Goal: Task Accomplishment & Management: Use online tool/utility

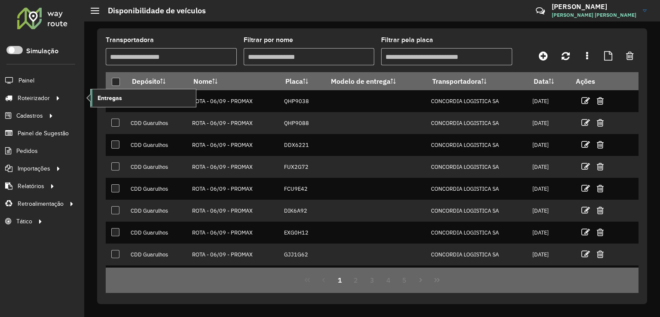
click at [135, 98] on link "Entregas" at bounding box center [143, 97] width 105 height 17
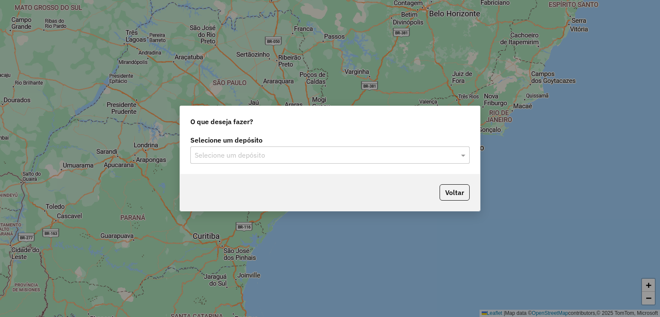
click at [402, 64] on div "O que deseja fazer? Selecione um depósito Selecione um depósito Voltar" at bounding box center [330, 158] width 660 height 317
click at [309, 161] on div "Selecione um depósito" at bounding box center [329, 154] width 279 height 17
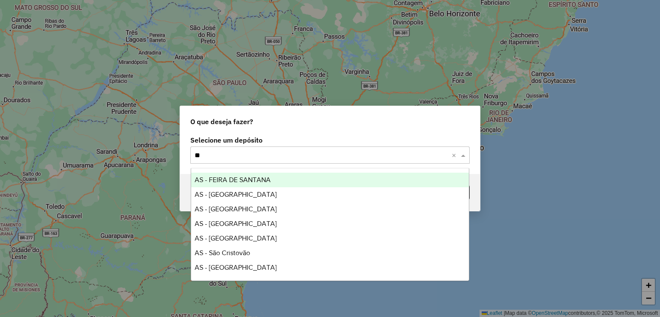
type input "***"
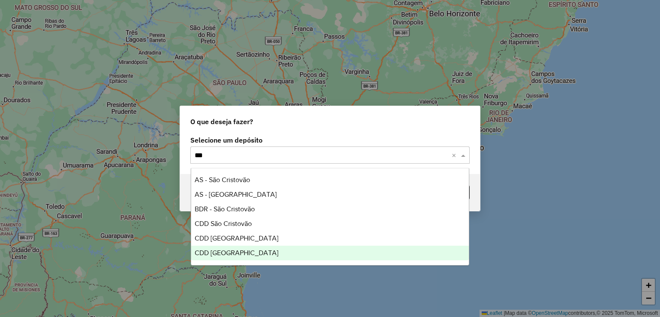
click at [263, 253] on div "CDD [GEOGRAPHIC_DATA]" at bounding box center [330, 253] width 278 height 15
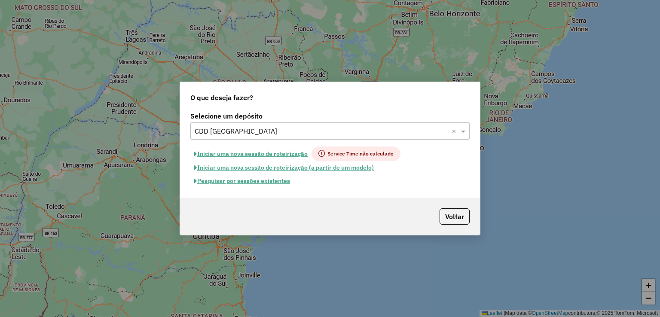
click at [271, 182] on button "Pesquisar por sessões existentes" at bounding box center [241, 180] width 103 height 13
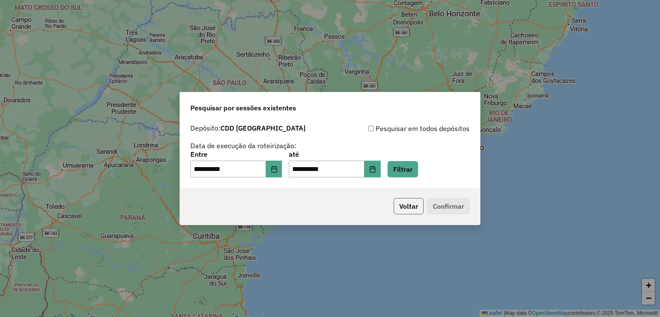
click at [401, 201] on button "Voltar" at bounding box center [408, 206] width 30 height 16
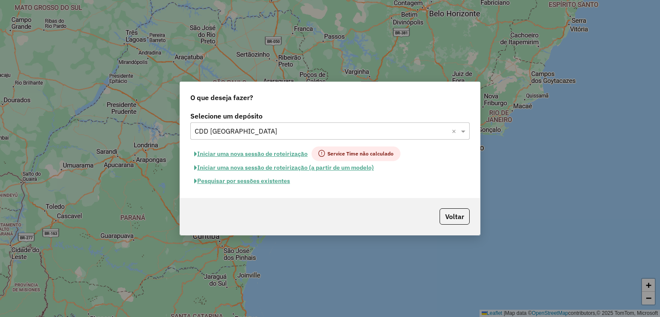
click at [281, 152] on button "Iniciar uma nova sessão de roteirização" at bounding box center [250, 153] width 121 height 15
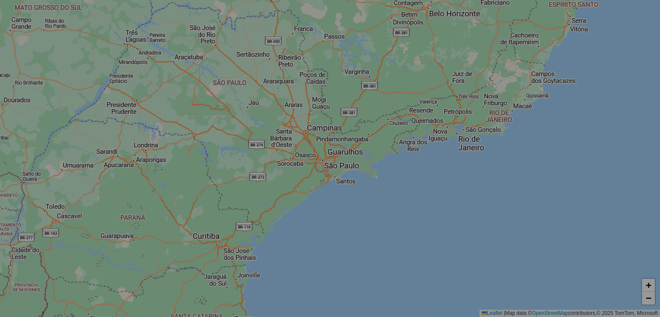
select select "*"
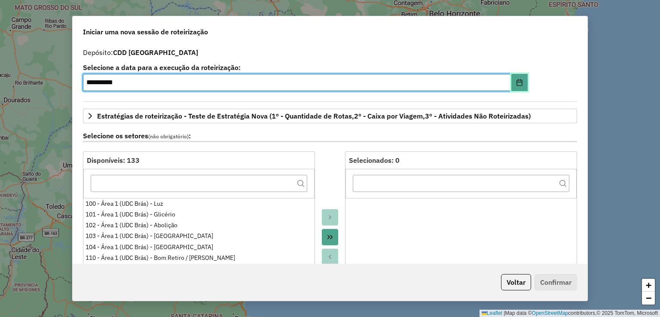
click at [520, 81] on icon "Choose Date" at bounding box center [519, 82] width 7 height 7
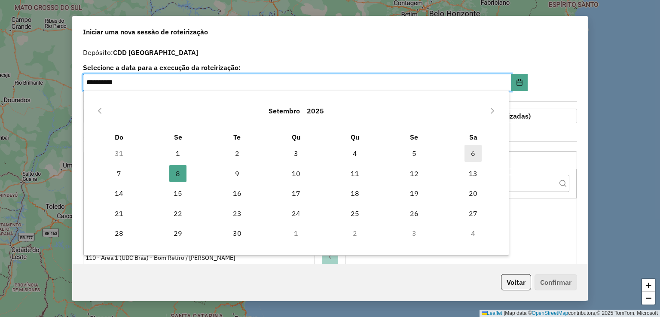
click at [473, 154] on span "6" at bounding box center [472, 153] width 17 height 17
type input "**********"
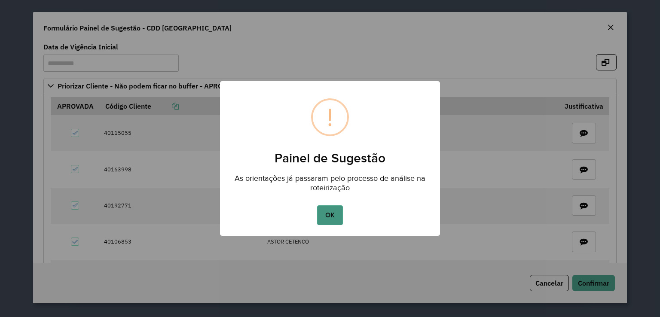
click at [330, 213] on button "OK" at bounding box center [329, 215] width 25 height 20
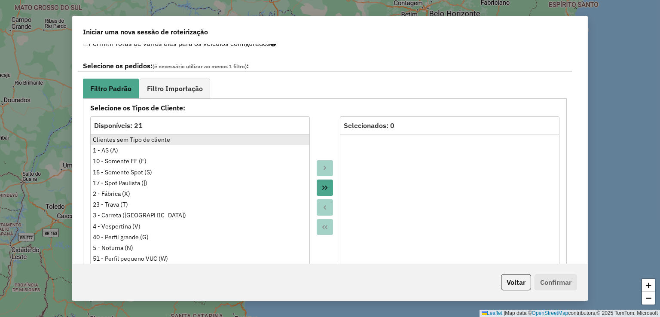
scroll to position [515, 0]
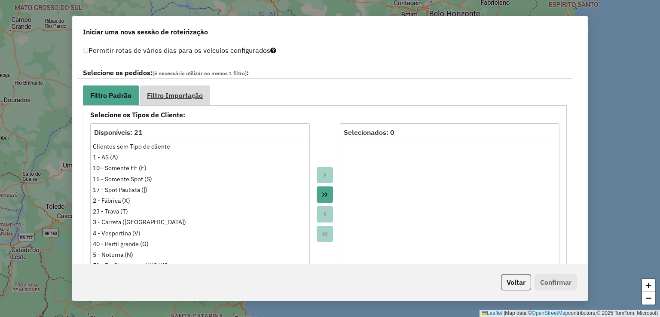
click at [188, 86] on link "Filtro Importação" at bounding box center [175, 94] width 70 height 19
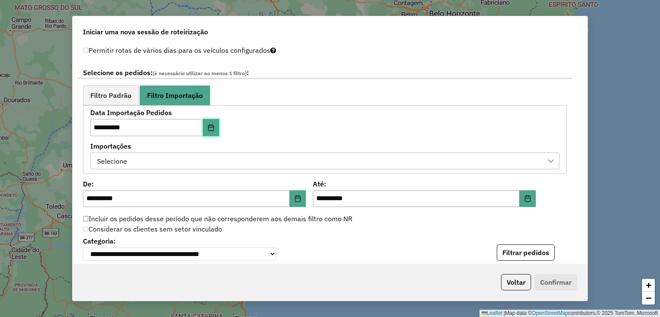
click at [206, 130] on button "Choose Date" at bounding box center [211, 127] width 16 height 17
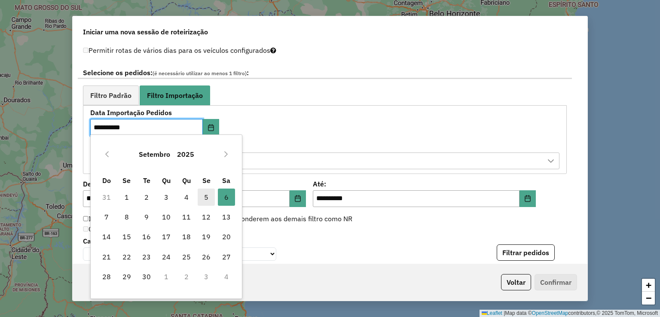
click at [211, 199] on span "5" at bounding box center [206, 197] width 17 height 17
type input "**********"
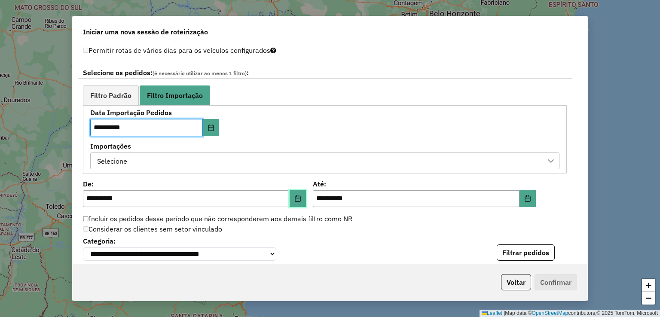
click at [295, 200] on button "Choose Date" at bounding box center [297, 198] width 16 height 17
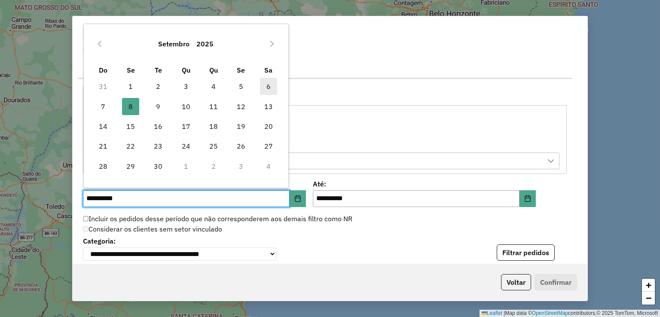
click at [268, 79] on span "6" at bounding box center [268, 86] width 17 height 17
type input "**********"
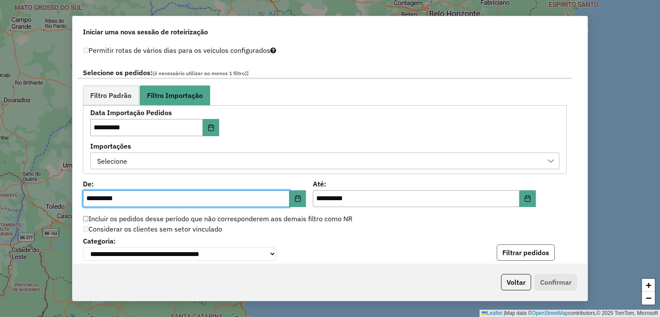
click at [520, 251] on button "Filtrar pedidos" at bounding box center [525, 252] width 58 height 16
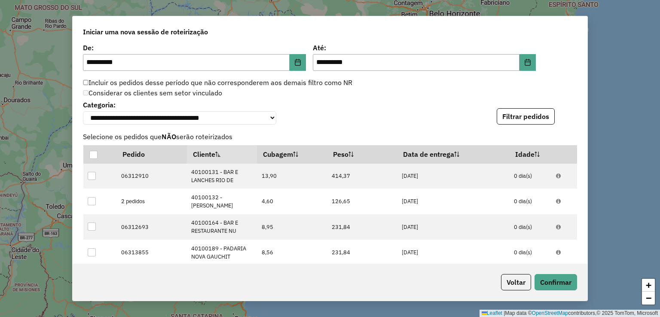
scroll to position [876, 0]
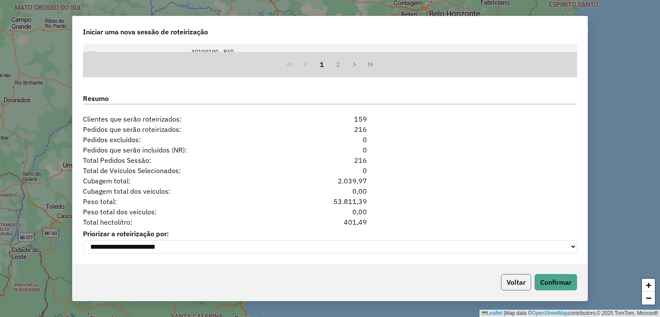
click at [506, 281] on button "Voltar" at bounding box center [516, 282] width 30 height 16
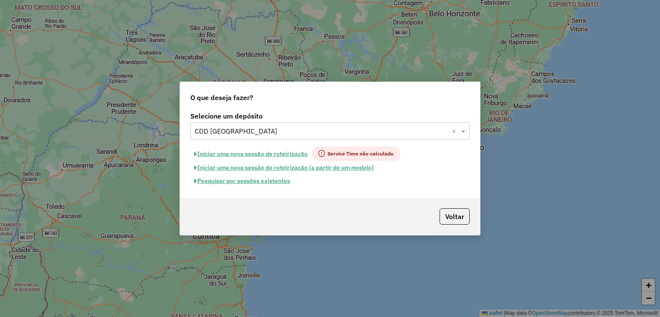
scroll to position [860, 0]
click at [254, 182] on button "Pesquisar por sessões existentes" at bounding box center [241, 180] width 103 height 13
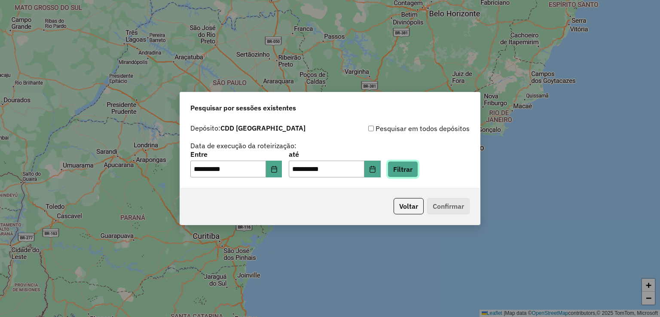
click at [405, 169] on button "Filtrar" at bounding box center [402, 169] width 30 height 16
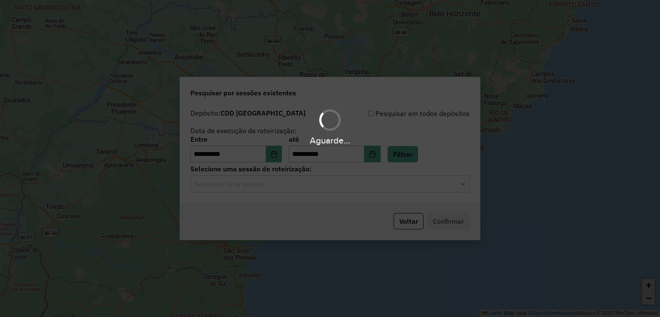
click at [283, 188] on input "text" at bounding box center [321, 184] width 253 height 10
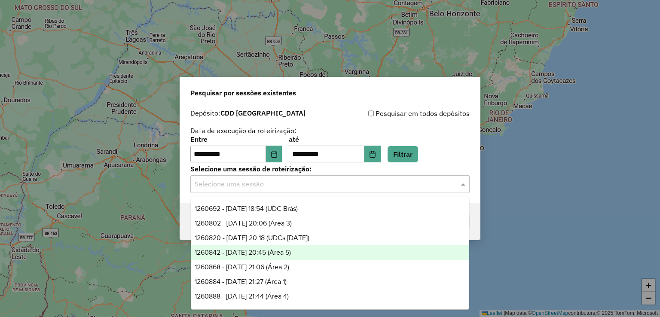
click at [317, 254] on div "1260842 - 06/09/2025 20:45 (Área 5)" at bounding box center [330, 252] width 278 height 15
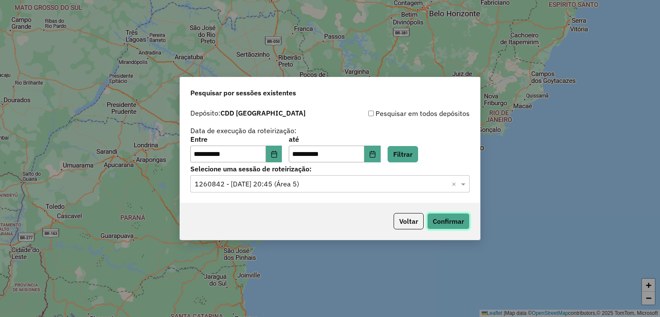
click at [445, 221] on button "Confirmar" at bounding box center [448, 221] width 43 height 16
click at [273, 188] on input "text" at bounding box center [321, 184] width 253 height 10
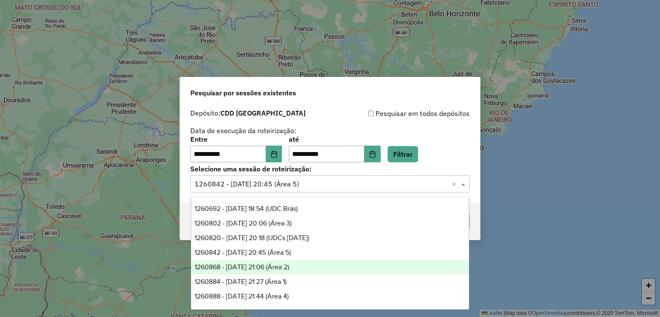
click at [314, 269] on div "1260868 - 06/09/2025 21:06 (Área 2)" at bounding box center [330, 267] width 278 height 15
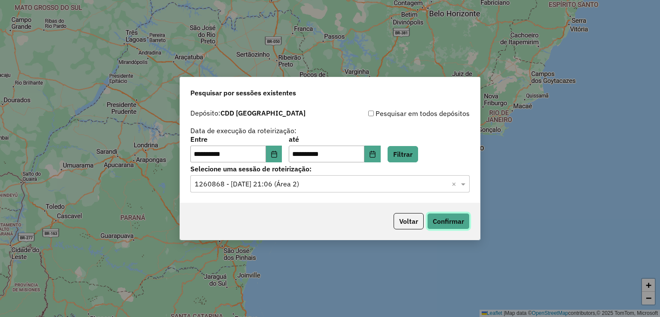
click at [450, 219] on button "Confirmar" at bounding box center [448, 221] width 43 height 16
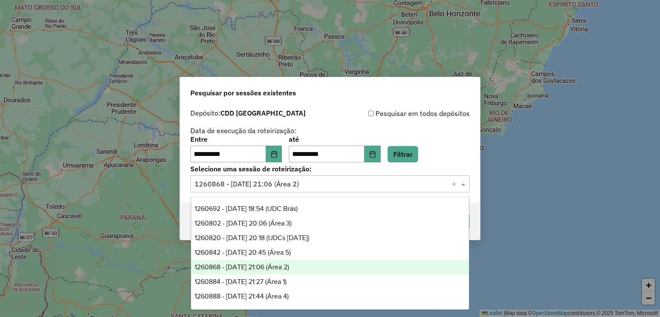
click at [340, 182] on input "text" at bounding box center [321, 184] width 253 height 10
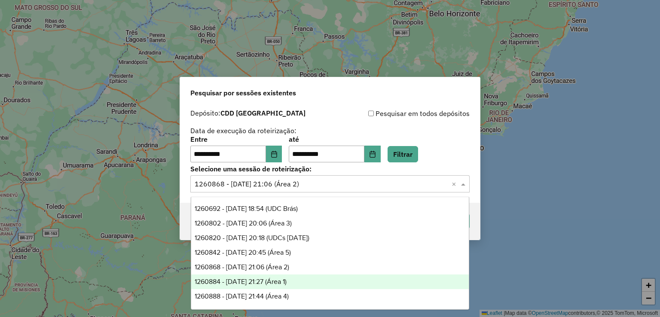
click at [319, 282] on div "1260884 - 06/09/2025 21:27 (Área 1)" at bounding box center [330, 281] width 278 height 15
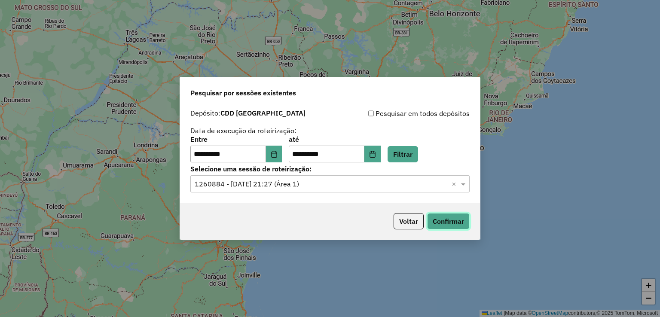
click at [447, 216] on button "Confirmar" at bounding box center [448, 221] width 43 height 16
click at [286, 178] on div "Selecione uma sessão × 1260884 - 06/09/2025 21:27 (Área 1) ×" at bounding box center [329, 183] width 279 height 17
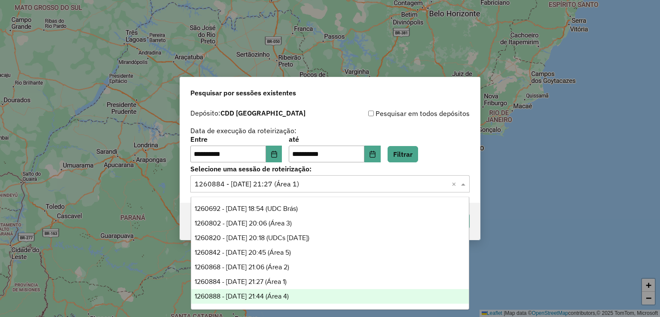
drag, startPoint x: 299, startPoint y: 293, endPoint x: 305, endPoint y: 293, distance: 6.0
click at [289, 293] on span "1260888 - 06/09/2025 21:44 (Área 4)" at bounding box center [242, 295] width 94 height 7
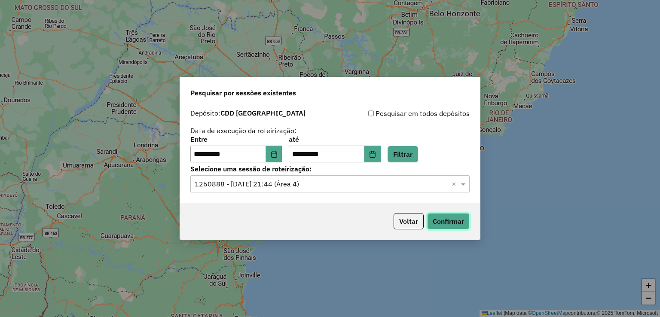
click at [436, 222] on button "Confirmar" at bounding box center [448, 221] width 43 height 16
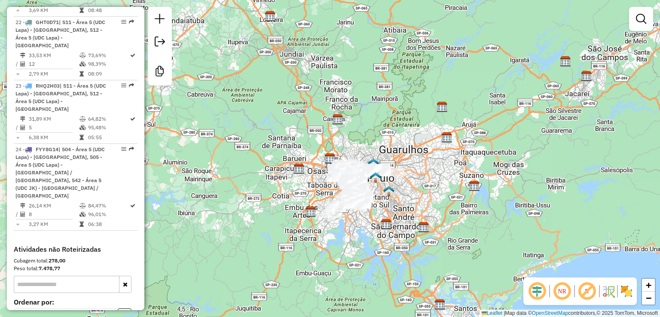
scroll to position [1656, 0]
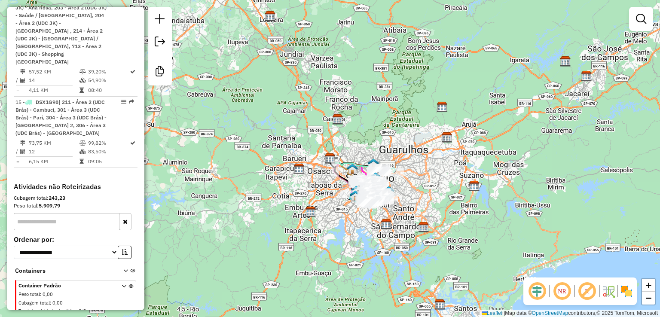
scroll to position [1177, 0]
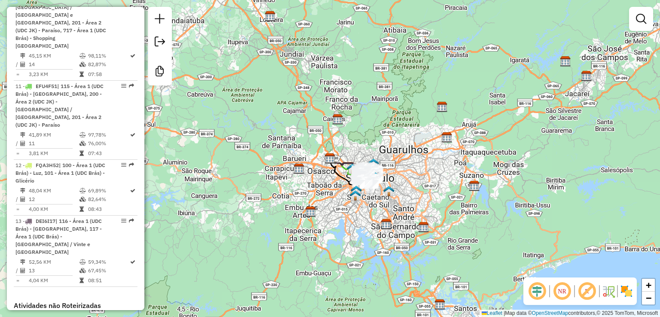
scroll to position [997, 0]
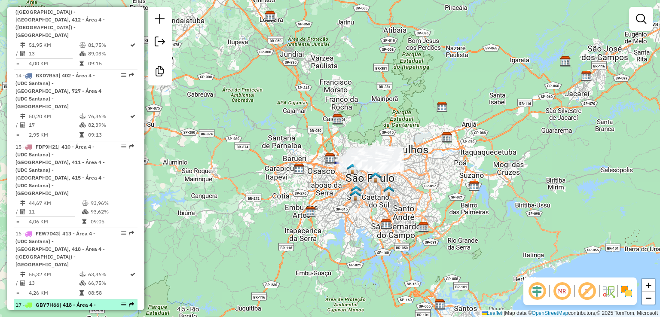
scroll to position [1308, 0]
